Goal: Navigation & Orientation: Understand site structure

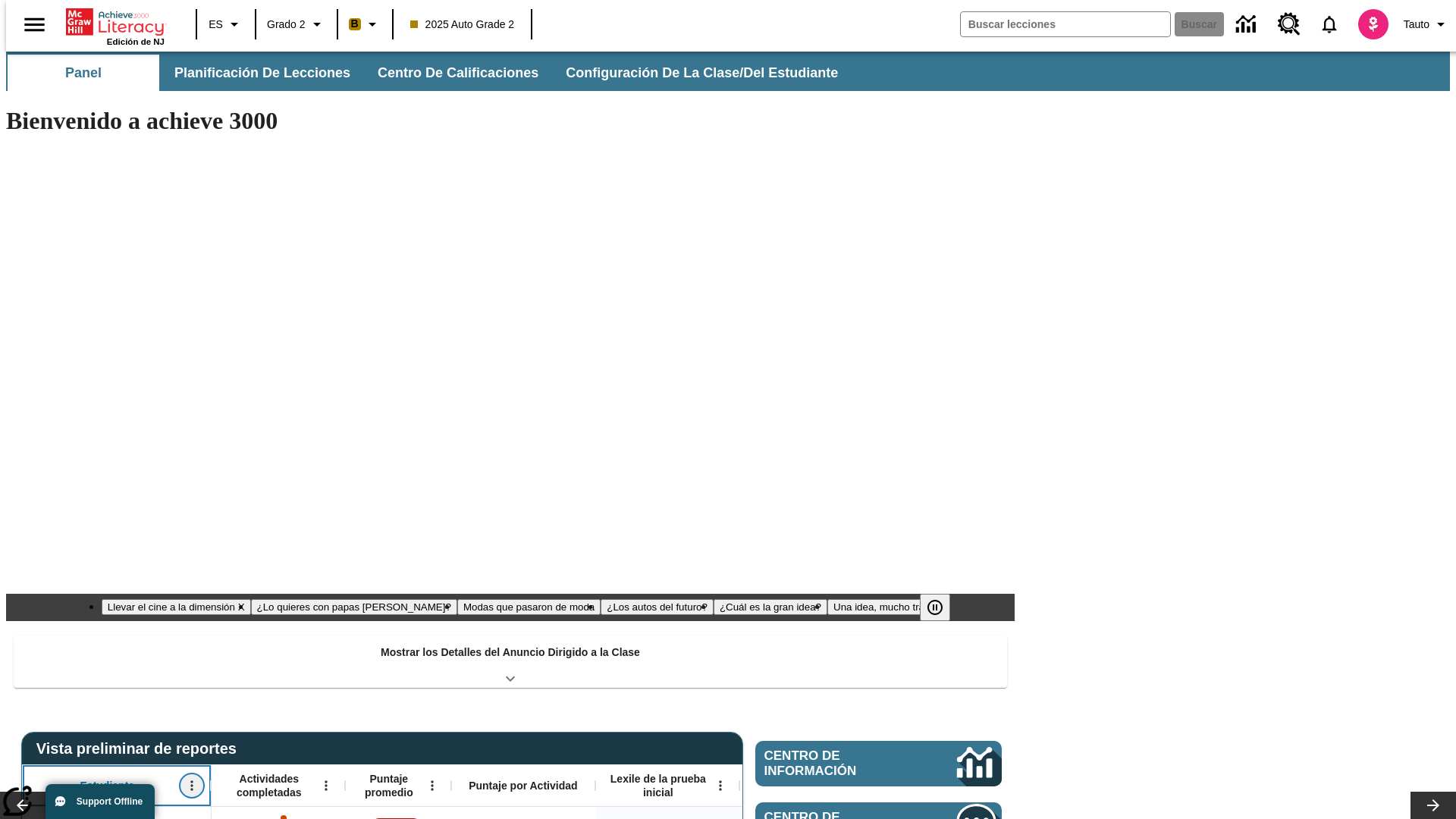
click at [191, 781] on icon "Abrir menú" at bounding box center [191, 785] width 2 height 10
click at [29, 535] on icon at bounding box center [28, 535] width 10 height 10
click at [191, 781] on icon "Estudiante, Abrir menú," at bounding box center [191, 785] width 2 height 10
click at [29, 535] on icon at bounding box center [28, 535] width 10 height 10
click at [324, 781] on icon "Abrir menú" at bounding box center [325, 785] width 2 height 10
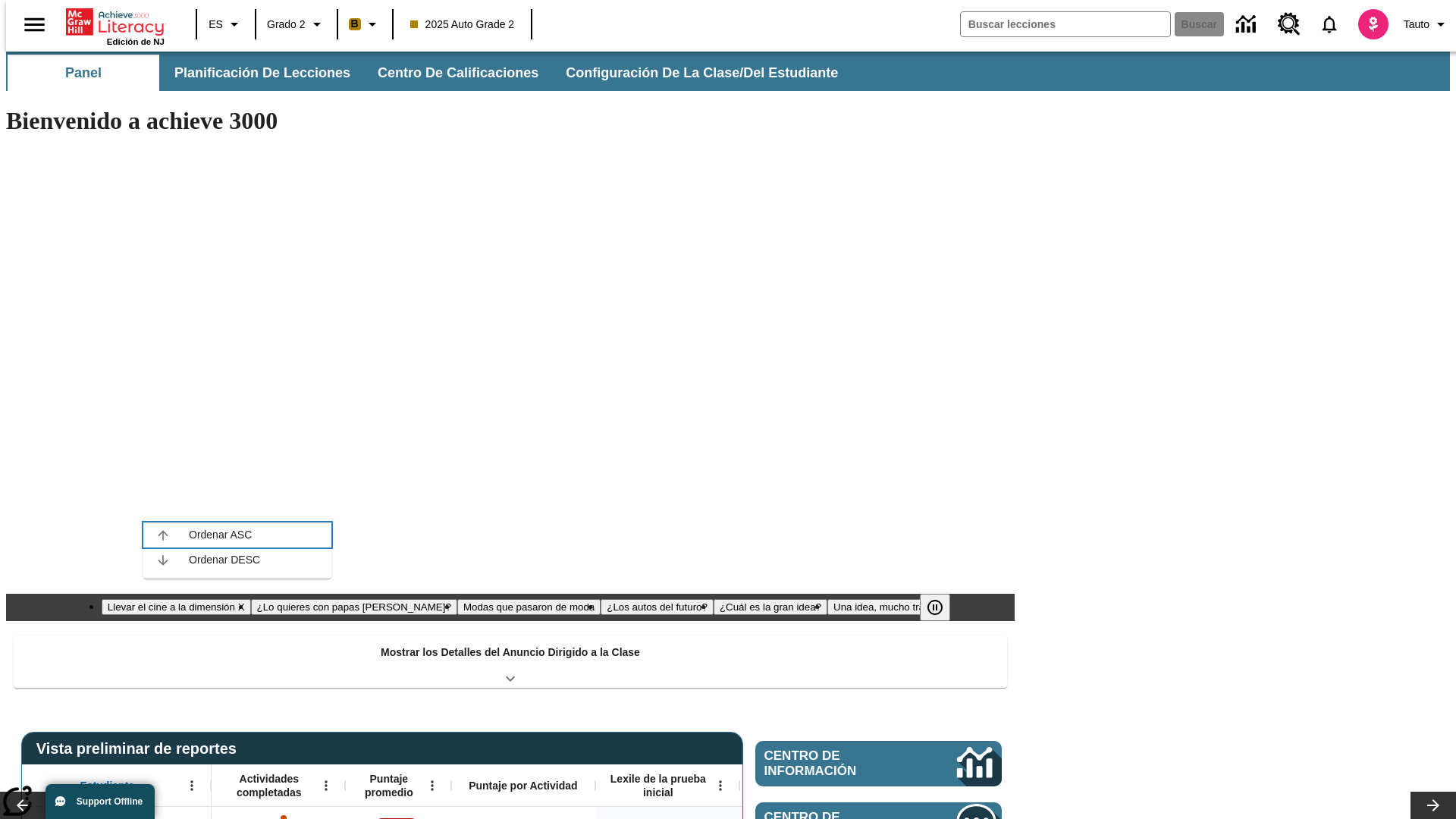
click at [163, 535] on icon at bounding box center [163, 535] width 10 height 10
click at [324, 781] on icon "Actividades completadas, Abrir menú," at bounding box center [325, 785] width 2 height 10
click at [163, 535] on icon at bounding box center [163, 535] width 10 height 10
click at [431, 781] on icon "Abrir menú" at bounding box center [431, 785] width 2 height 10
click at [269, 535] on icon at bounding box center [269, 535] width 10 height 10
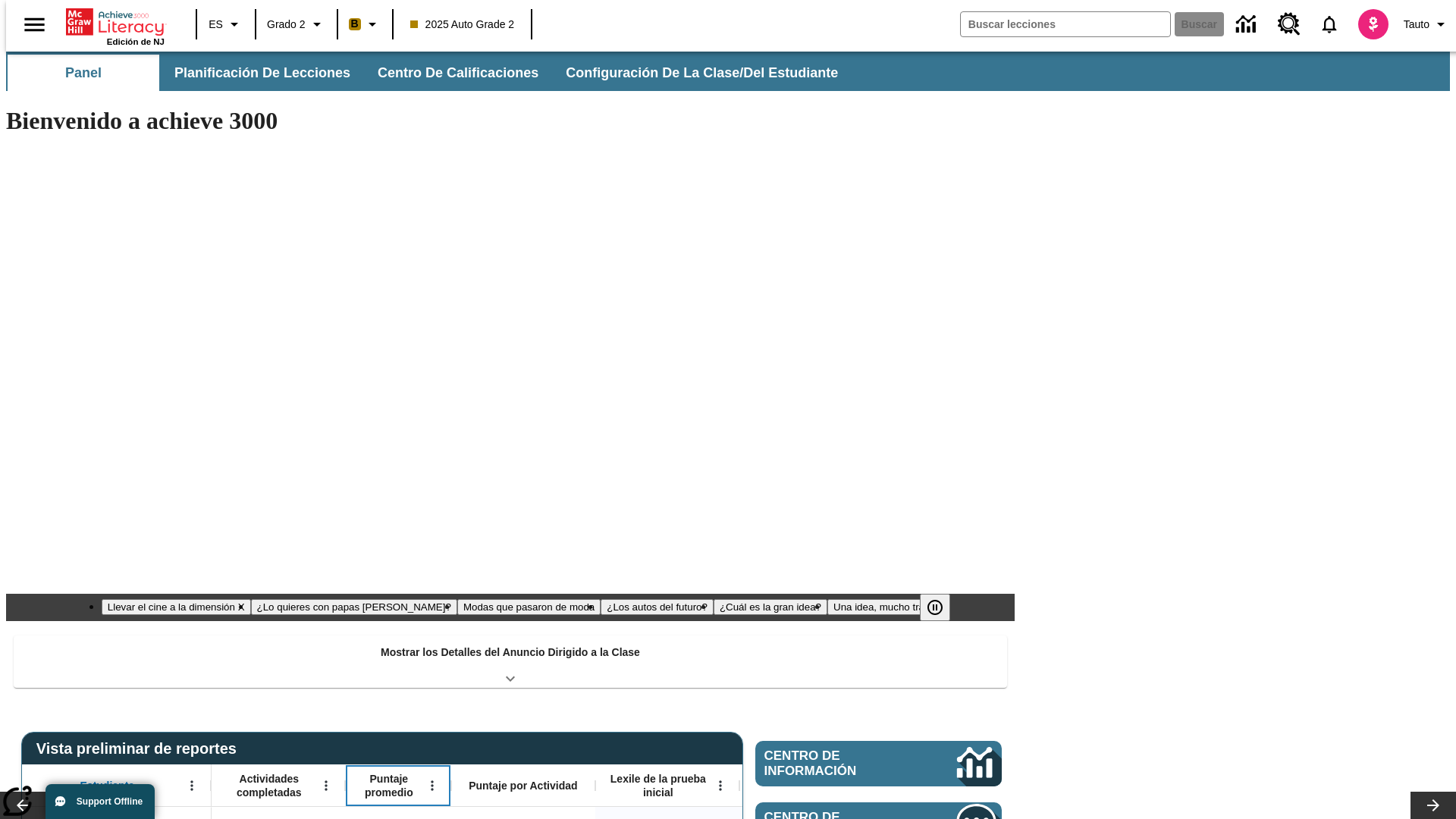
scroll to position [0, 12]
click at [420, 781] on icon "Puntaje promedio, Abrir menú," at bounding box center [420, 785] width 2 height 10
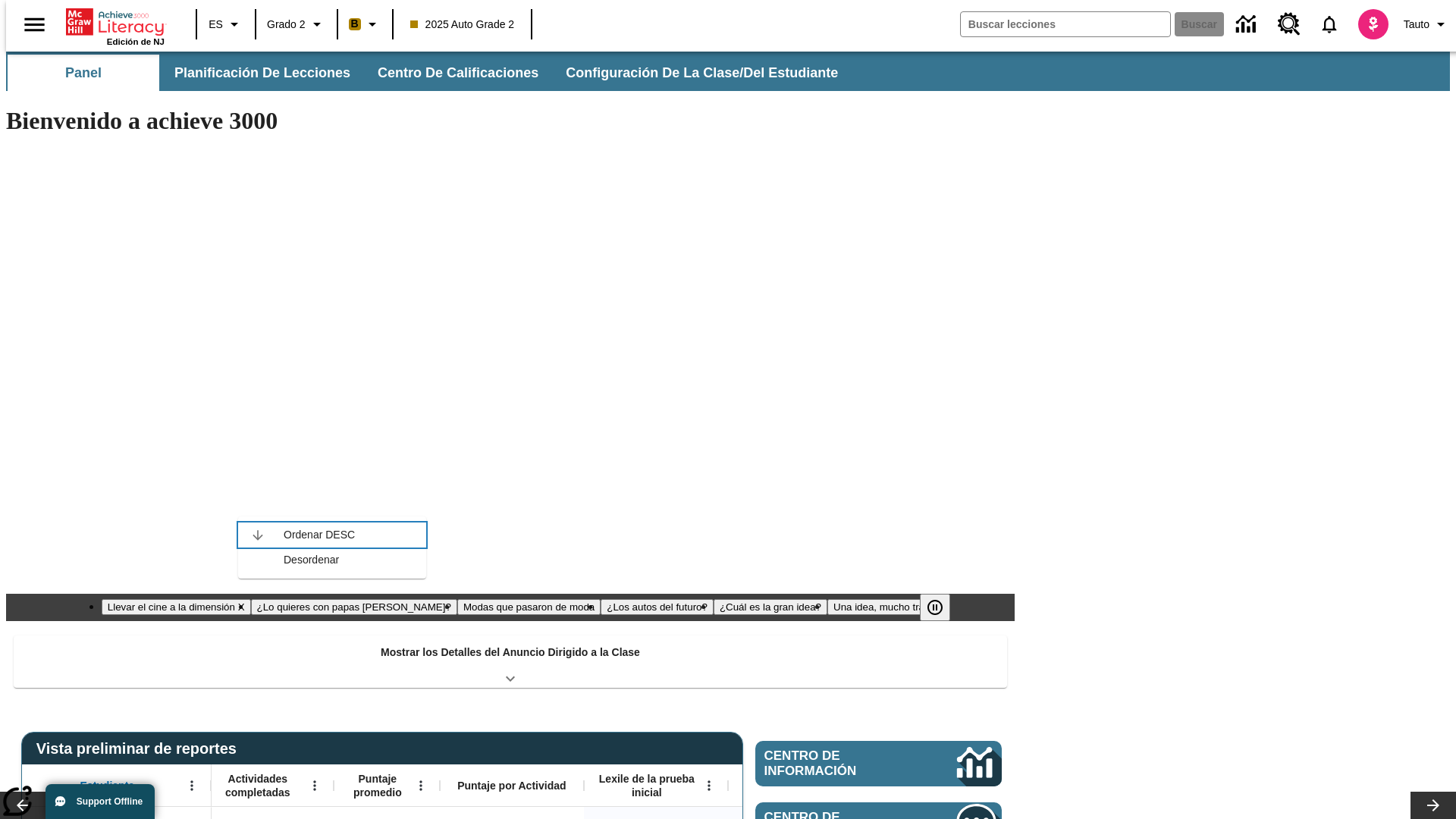
click at [258, 535] on icon at bounding box center [257, 535] width 10 height 10
